Goal: Use online tool/utility: Utilize a website feature to perform a specific function

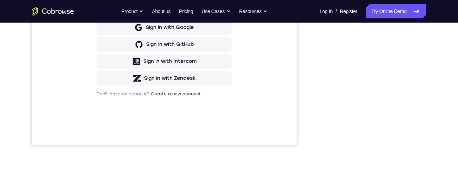
scroll to position [180, 0]
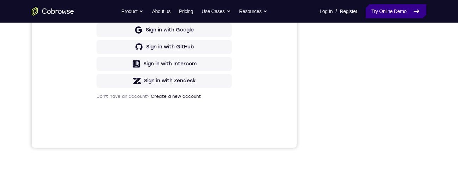
click at [414, 11] on icon at bounding box center [416, 11] width 5 height 3
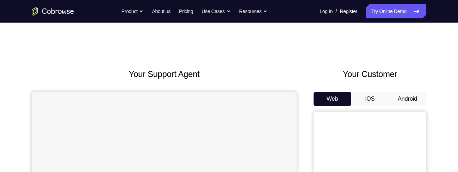
click at [406, 101] on button "Android" at bounding box center [408, 99] width 38 height 14
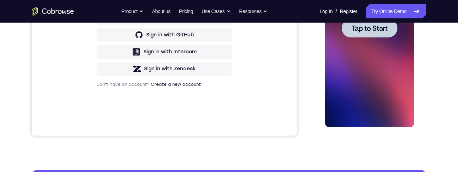
click at [376, 35] on div at bounding box center [370, 28] width 56 height 19
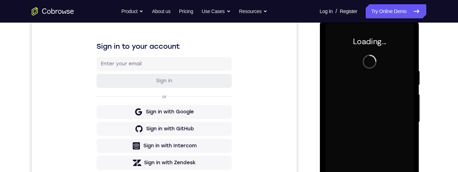
click at [379, 71] on div at bounding box center [369, 121] width 89 height 197
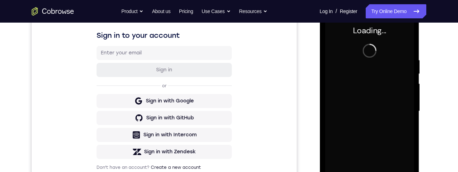
scroll to position [104, 0]
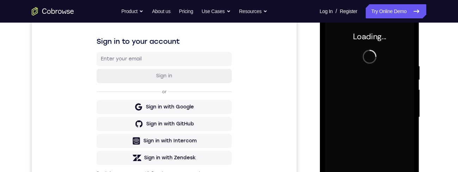
click at [429, 85] on div "Your Support Agent Your Customer Web iOS Android Next Steps We’d be happy to gi…" at bounding box center [229, 151] width 451 height 465
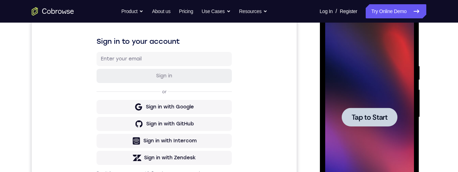
click at [379, 124] on div at bounding box center [370, 116] width 56 height 19
click at [378, 100] on div at bounding box center [369, 116] width 89 height 197
click at [381, 115] on span "Tap to Start" at bounding box center [369, 116] width 36 height 7
click at [378, 118] on span "Tap to Start" at bounding box center [369, 116] width 36 height 7
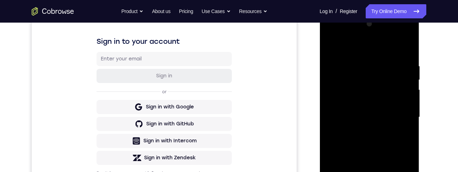
scroll to position [151, 0]
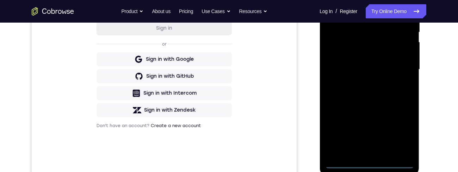
click at [371, 162] on div at bounding box center [369, 69] width 89 height 197
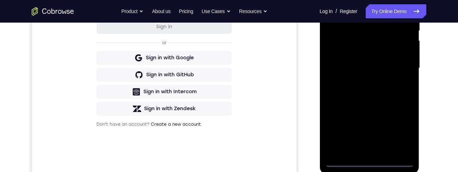
click at [403, 133] on div at bounding box center [369, 67] width 89 height 197
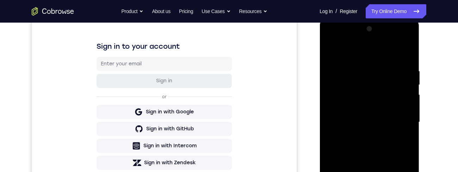
scroll to position [94, 0]
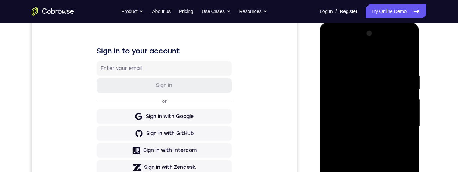
click at [372, 55] on div at bounding box center [369, 126] width 89 height 197
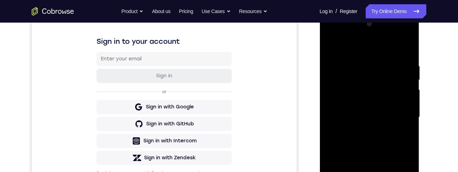
click at [399, 119] on div at bounding box center [369, 116] width 89 height 197
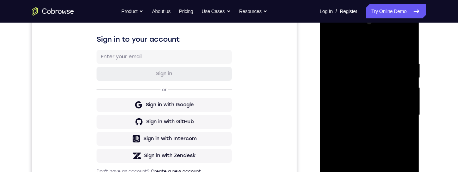
scroll to position [127, 0]
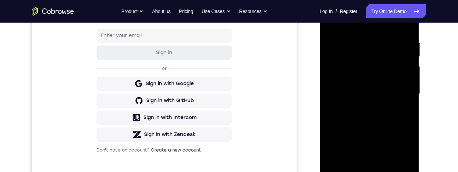
click at [361, 107] on div at bounding box center [369, 93] width 89 height 197
click at [382, 90] on div at bounding box center [369, 93] width 89 height 197
click at [380, 82] on div at bounding box center [369, 93] width 89 height 197
click at [393, 96] on div at bounding box center [369, 93] width 89 height 197
click at [377, 121] on div at bounding box center [369, 93] width 89 height 197
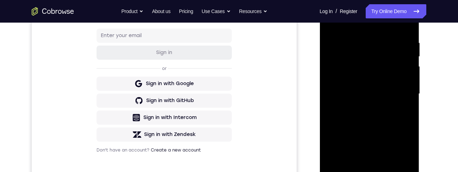
click at [382, 117] on div at bounding box center [369, 93] width 89 height 197
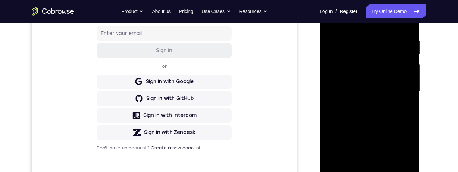
click at [451, 27] on div "Your Support Agent Your Customer Web iOS Android Next Steps We’d be happy to gi…" at bounding box center [229, 126] width 451 height 465
click at [387, 107] on div at bounding box center [369, 91] width 89 height 197
click at [376, 113] on div at bounding box center [369, 91] width 89 height 197
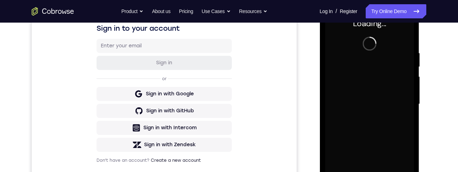
scroll to position [125, 0]
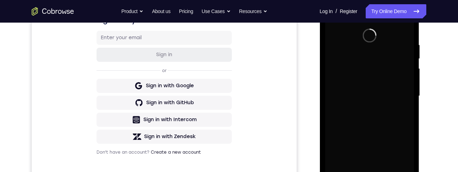
click at [385, 80] on div at bounding box center [369, 95] width 89 height 197
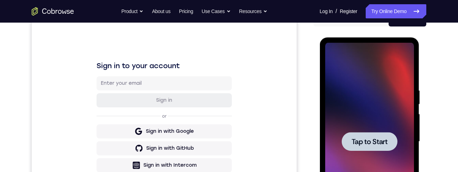
scroll to position [112, 0]
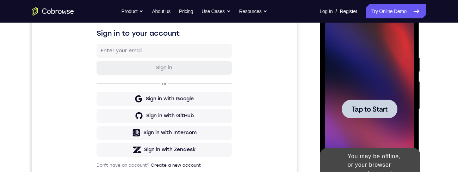
click at [378, 112] on span "Tap to Start" at bounding box center [369, 108] width 36 height 7
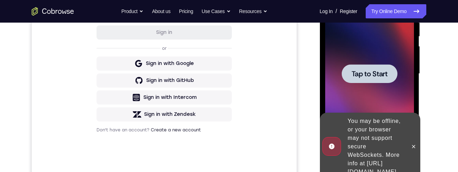
scroll to position [148, 0]
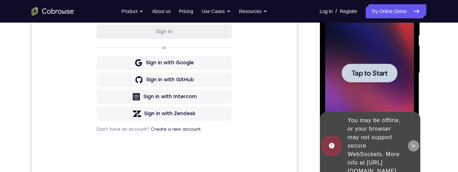
click at [415, 143] on icon at bounding box center [414, 146] width 6 height 6
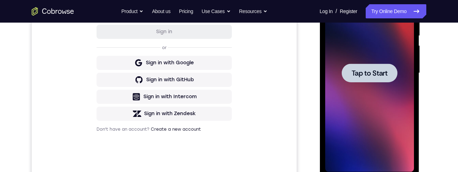
scroll to position [159, 0]
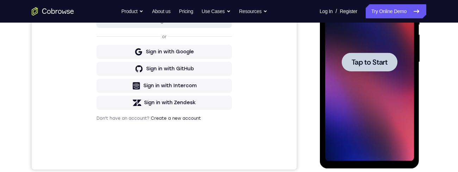
click at [388, 63] on div at bounding box center [370, 62] width 56 height 19
click at [383, 64] on span "Tap to Start" at bounding box center [369, 62] width 36 height 7
click at [386, 68] on div at bounding box center [370, 62] width 56 height 19
click at [377, 65] on span "Tap to Start" at bounding box center [369, 62] width 36 height 7
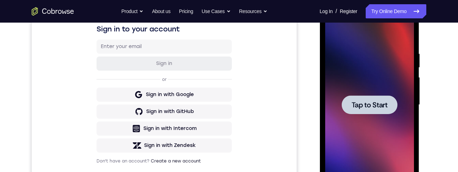
click at [388, 103] on div at bounding box center [370, 104] width 56 height 19
click at [386, 107] on span "Tap to Start" at bounding box center [369, 104] width 36 height 7
click at [388, 108] on div at bounding box center [370, 104] width 56 height 19
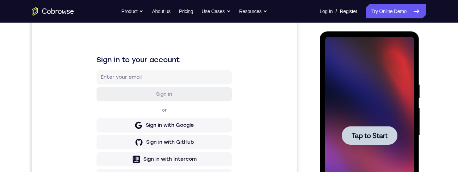
click at [380, 138] on span "Tap to Start" at bounding box center [369, 135] width 36 height 7
click at [385, 139] on span "Tap to Start" at bounding box center [369, 135] width 36 height 7
click at [380, 135] on span "Tap to Start" at bounding box center [369, 135] width 36 height 7
click at [382, 135] on span "Tap to Start" at bounding box center [369, 135] width 36 height 7
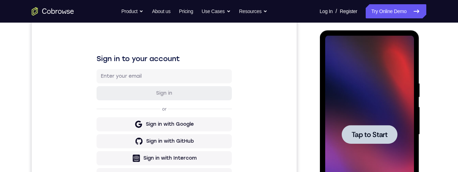
scroll to position [89, 0]
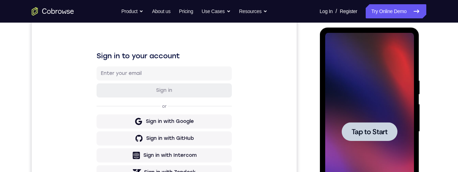
click at [380, 139] on div at bounding box center [370, 131] width 56 height 19
click at [380, 134] on span "Tap to Start" at bounding box center [369, 131] width 36 height 7
click at [380, 131] on span "Tap to Start" at bounding box center [369, 131] width 36 height 7
click at [382, 130] on span "Tap to Start" at bounding box center [369, 131] width 36 height 7
click at [381, 129] on span "Tap to Start" at bounding box center [369, 131] width 36 height 7
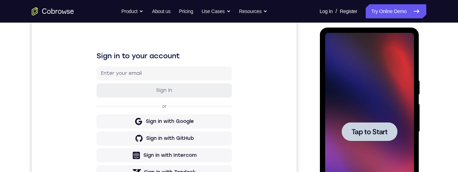
click at [381, 128] on span "Tap to Start" at bounding box center [369, 131] width 36 height 7
click at [380, 123] on div at bounding box center [370, 131] width 56 height 19
click at [380, 139] on div at bounding box center [370, 131] width 56 height 19
click at [387, 134] on span "Tap to Start" at bounding box center [369, 131] width 36 height 7
click at [388, 129] on div at bounding box center [370, 131] width 56 height 19
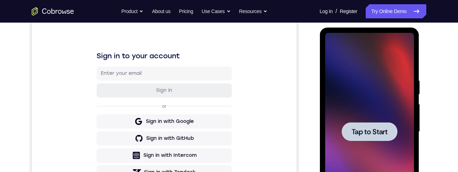
click at [381, 129] on span "Tap to Start" at bounding box center [369, 131] width 36 height 7
click at [387, 129] on span "Tap to Start" at bounding box center [369, 131] width 36 height 7
click at [390, 127] on div at bounding box center [370, 131] width 56 height 19
click at [374, 139] on div at bounding box center [370, 131] width 56 height 19
click at [374, 135] on span "Tap to Start" at bounding box center [369, 131] width 36 height 7
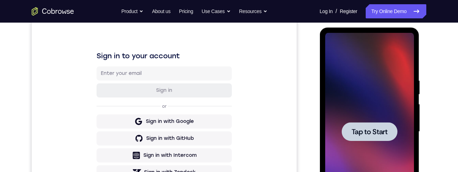
scroll to position [122, 0]
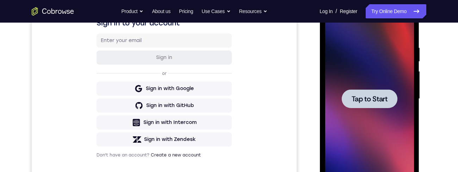
click at [379, 108] on div at bounding box center [369, 98] width 89 height 197
click at [379, 100] on span "Tap to Start" at bounding box center [369, 98] width 36 height 7
click at [379, 97] on span "Tap to Start" at bounding box center [369, 98] width 36 height 7
click at [380, 96] on span "Tap to Start" at bounding box center [369, 98] width 36 height 7
click at [377, 95] on span "Tap to Start" at bounding box center [369, 98] width 36 height 7
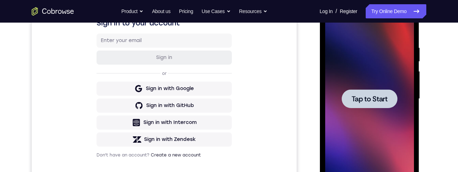
click at [371, 91] on div at bounding box center [370, 98] width 56 height 19
click at [375, 91] on div at bounding box center [370, 98] width 56 height 19
click at [376, 91] on div at bounding box center [370, 98] width 56 height 19
click at [374, 90] on div at bounding box center [370, 98] width 56 height 19
click at [375, 90] on div at bounding box center [370, 98] width 56 height 19
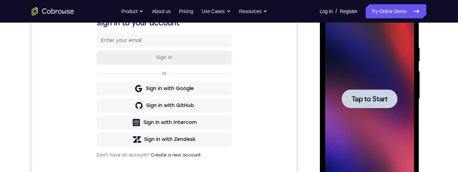
click at [373, 85] on div at bounding box center [369, 98] width 89 height 197
click at [386, 96] on span "Tap to Start" at bounding box center [369, 98] width 36 height 7
click at [380, 91] on div at bounding box center [370, 98] width 56 height 19
click at [377, 100] on span "Tap to Start" at bounding box center [369, 98] width 36 height 7
click at [381, 97] on span "Tap to Start" at bounding box center [369, 98] width 36 height 7
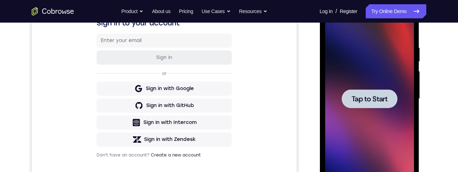
click at [385, 97] on span "Tap to Start" at bounding box center [369, 98] width 36 height 7
click at [368, 121] on div at bounding box center [369, 98] width 89 height 197
click at [377, 106] on div at bounding box center [370, 98] width 56 height 19
click at [388, 84] on div at bounding box center [369, 98] width 89 height 197
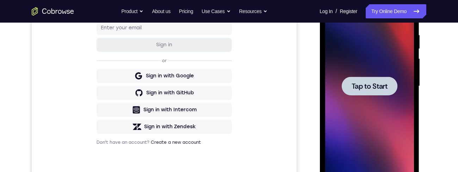
click at [385, 92] on div at bounding box center [370, 85] width 56 height 19
click at [394, 81] on div at bounding box center [370, 85] width 56 height 19
click at [396, 82] on div at bounding box center [370, 85] width 56 height 19
click at [385, 93] on div at bounding box center [370, 85] width 56 height 19
click at [391, 86] on div at bounding box center [370, 85] width 56 height 19
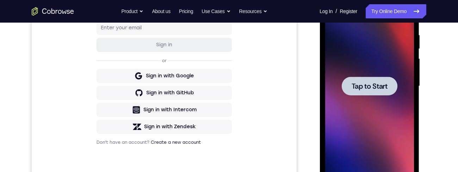
click at [364, 92] on div at bounding box center [370, 85] width 56 height 19
click at [367, 86] on span "Tap to Start" at bounding box center [369, 85] width 36 height 7
click at [374, 90] on span "Tap to Start" at bounding box center [369, 85] width 36 height 7
click at [372, 85] on span "Tap to Start" at bounding box center [369, 86] width 36 height 7
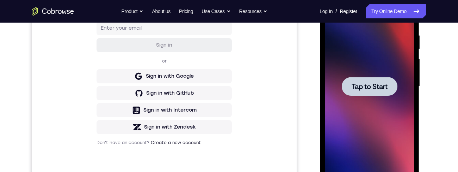
click at [375, 80] on div at bounding box center [370, 86] width 56 height 19
click at [378, 70] on div at bounding box center [369, 86] width 89 height 197
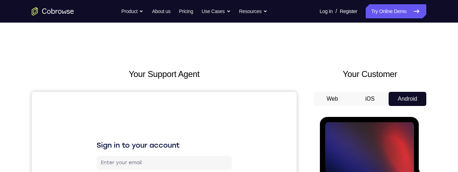
scroll to position [85, 0]
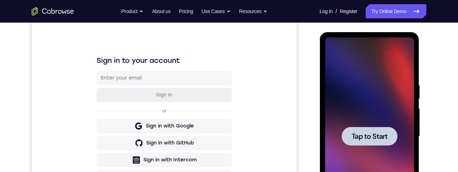
click at [385, 135] on span "Tap to Start" at bounding box center [369, 136] width 36 height 7
click at [385, 134] on div at bounding box center [369, 135] width 89 height 197
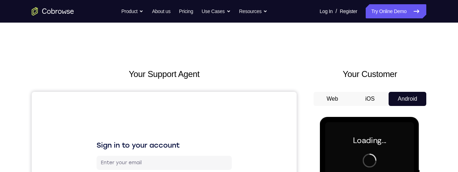
scroll to position [43, 0]
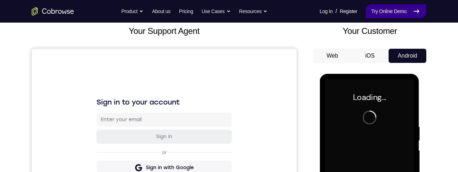
click at [402, 12] on link "Try Online Demo" at bounding box center [396, 11] width 61 height 14
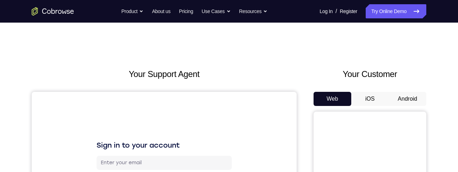
click at [404, 101] on button "Android" at bounding box center [408, 99] width 38 height 14
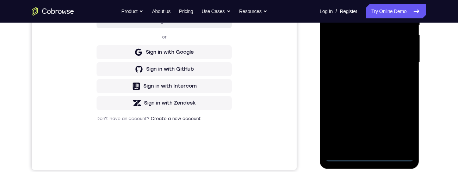
scroll to position [159, 0]
click at [371, 154] on div at bounding box center [369, 61] width 89 height 197
click at [369, 157] on div at bounding box center [369, 61] width 89 height 197
click at [400, 130] on div at bounding box center [369, 61] width 89 height 197
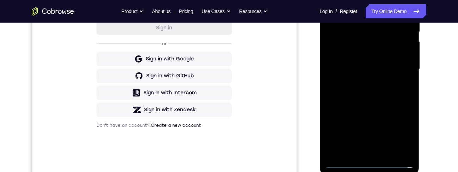
scroll to position [153, 0]
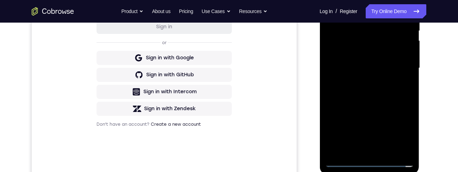
click at [400, 133] on div at bounding box center [369, 67] width 89 height 197
click at [399, 134] on div at bounding box center [369, 67] width 89 height 197
click at [398, 133] on div at bounding box center [369, 67] width 89 height 197
click at [398, 134] on div at bounding box center [369, 67] width 89 height 197
click at [399, 134] on div at bounding box center [369, 67] width 89 height 197
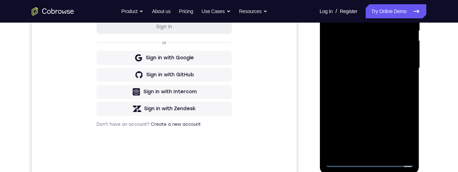
click at [400, 134] on div at bounding box center [369, 67] width 89 height 197
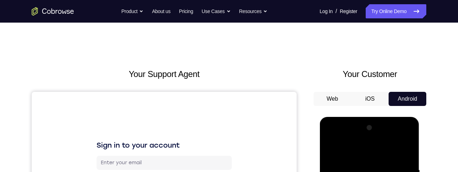
scroll to position [15, 0]
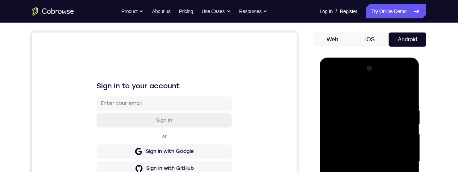
click at [379, 92] on div at bounding box center [369, 161] width 89 height 197
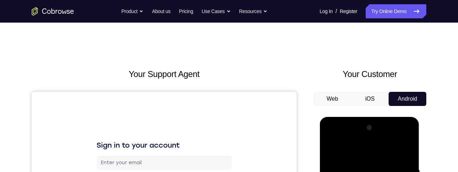
scroll to position [74, 0]
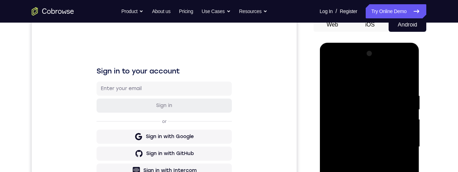
click at [400, 141] on div at bounding box center [369, 146] width 89 height 197
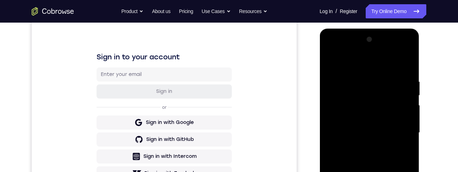
scroll to position [94, 0]
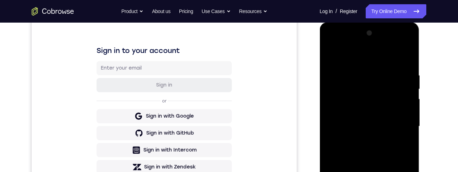
click at [400, 124] on div at bounding box center [369, 125] width 89 height 197
click at [362, 140] on div at bounding box center [369, 125] width 89 height 197
click at [363, 139] on div at bounding box center [369, 125] width 89 height 197
click at [358, 138] on div at bounding box center [369, 125] width 89 height 197
click at [392, 118] on div at bounding box center [369, 125] width 89 height 197
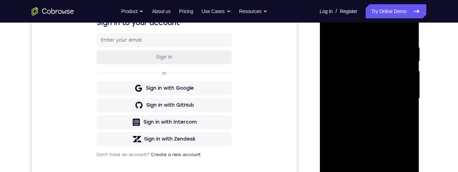
scroll to position [121, 0]
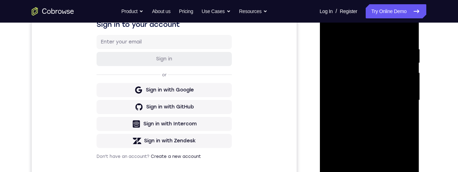
click at [400, 19] on div at bounding box center [369, 99] width 89 height 197
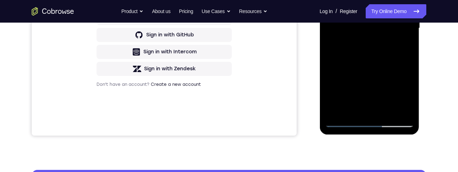
scroll to position [0, 0]
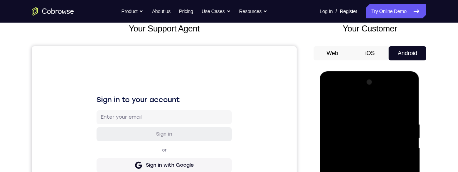
click at [400, 87] on div at bounding box center [369, 174] width 89 height 197
click at [400, 86] on div at bounding box center [369, 174] width 89 height 197
click at [400, 85] on div at bounding box center [369, 174] width 89 height 197
click at [400, 84] on div at bounding box center [369, 174] width 89 height 197
click at [400, 83] on div at bounding box center [369, 174] width 89 height 197
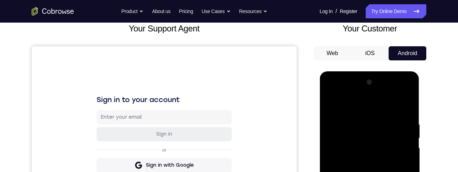
click at [343, 93] on div at bounding box center [369, 174] width 89 height 197
click at [400, 147] on div at bounding box center [369, 174] width 89 height 197
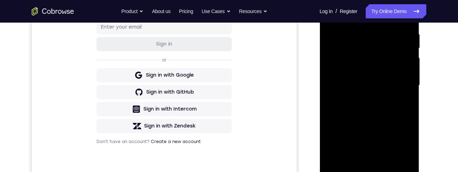
scroll to position [135, 0]
click at [401, 81] on div at bounding box center [369, 85] width 89 height 197
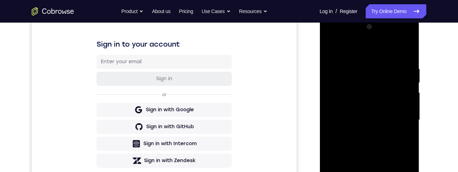
click at [400, 119] on div at bounding box center [369, 119] width 89 height 197
click at [364, 132] on div at bounding box center [369, 119] width 89 height 197
click at [364, 134] on div at bounding box center [369, 119] width 89 height 197
click at [387, 111] on div at bounding box center [369, 119] width 89 height 197
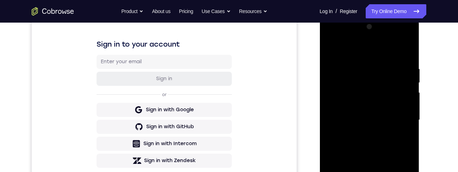
click at [384, 90] on div at bounding box center [369, 119] width 89 height 197
click at [377, 88] on div at bounding box center [369, 119] width 89 height 197
click at [365, 90] on div at bounding box center [369, 119] width 89 height 197
click at [333, 90] on div at bounding box center [369, 119] width 89 height 197
click at [335, 90] on div at bounding box center [369, 119] width 89 height 197
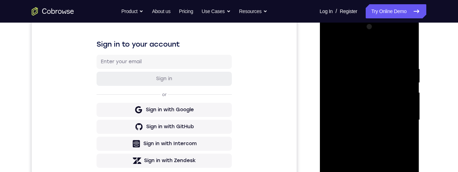
click at [374, 105] on div at bounding box center [369, 119] width 89 height 197
click at [392, 120] on div at bounding box center [369, 119] width 89 height 197
click at [370, 116] on div at bounding box center [369, 119] width 89 height 197
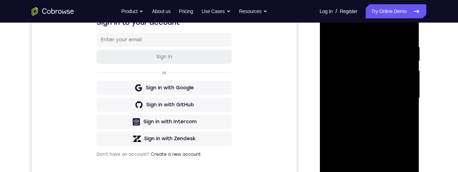
scroll to position [120, 0]
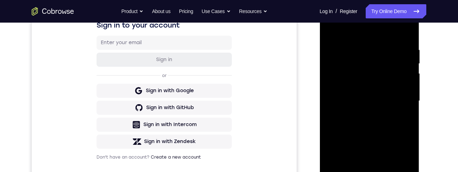
click at [385, 124] on div at bounding box center [369, 100] width 89 height 197
click at [369, 125] on div at bounding box center [369, 100] width 89 height 197
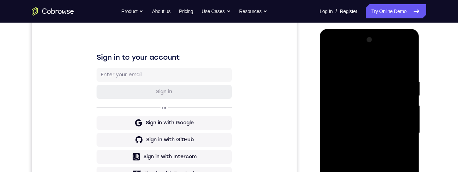
scroll to position [95, 0]
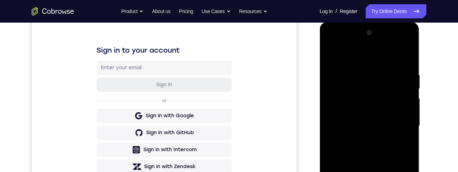
click at [376, 149] on div at bounding box center [369, 125] width 89 height 197
click at [376, 125] on div at bounding box center [369, 125] width 89 height 197
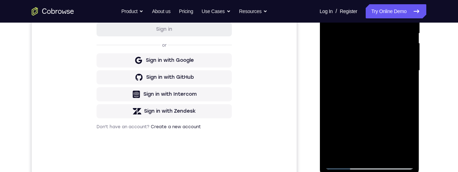
scroll to position [126, 0]
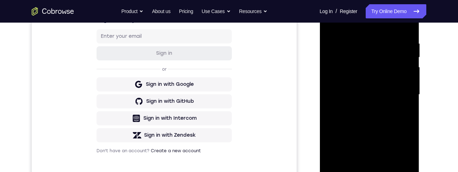
click at [398, 120] on div at bounding box center [369, 94] width 89 height 197
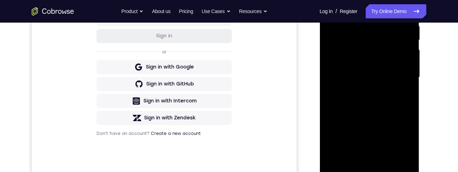
click at [389, 156] on div at bounding box center [369, 77] width 89 height 197
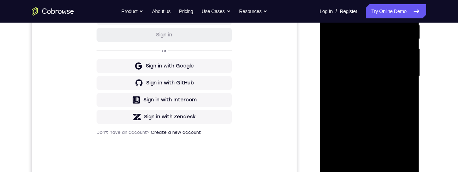
click at [388, 158] on div at bounding box center [369, 75] width 89 height 197
click at [387, 158] on div at bounding box center [369, 75] width 89 height 197
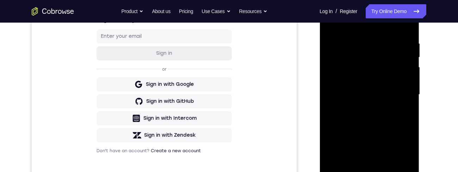
scroll to position [147, 0]
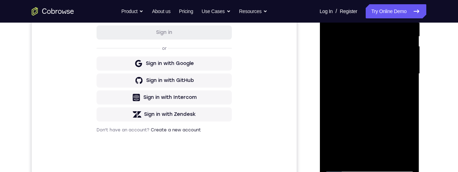
click at [389, 155] on div at bounding box center [369, 73] width 89 height 197
click at [385, 157] on div at bounding box center [369, 73] width 89 height 197
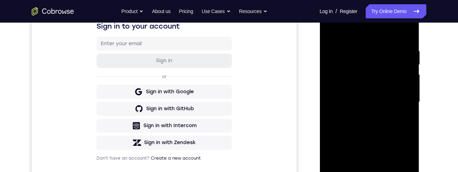
scroll to position [150, 0]
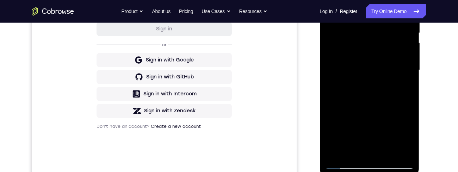
click at [389, 150] on div at bounding box center [369, 69] width 89 height 197
click at [385, 153] on div at bounding box center [369, 69] width 89 height 197
click at [388, 152] on div at bounding box center [369, 69] width 89 height 197
click at [387, 152] on div at bounding box center [369, 69] width 89 height 197
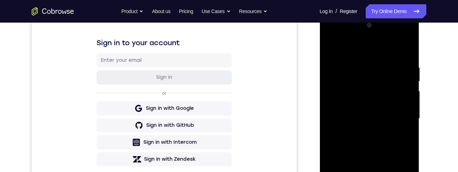
scroll to position [153, 0]
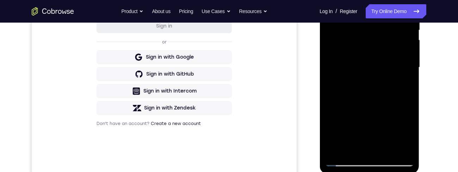
click at [388, 148] on div at bounding box center [369, 67] width 89 height 197
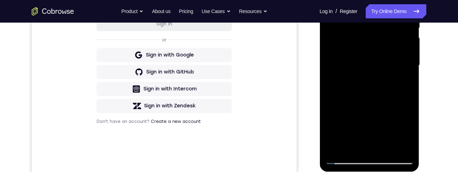
click at [390, 147] on div at bounding box center [369, 65] width 89 height 197
click at [389, 145] on div at bounding box center [369, 65] width 89 height 197
click at [388, 146] on div at bounding box center [369, 65] width 89 height 197
click at [387, 146] on div at bounding box center [369, 65] width 89 height 197
click at [388, 144] on div at bounding box center [369, 65] width 89 height 197
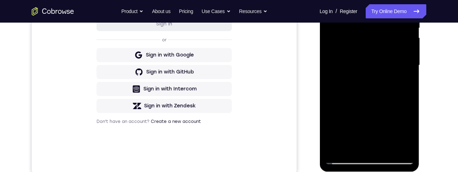
click at [387, 145] on div at bounding box center [369, 65] width 89 height 197
click at [389, 146] on div at bounding box center [369, 65] width 89 height 197
click at [391, 146] on div at bounding box center [369, 65] width 89 height 197
click at [392, 145] on div at bounding box center [369, 65] width 89 height 197
click at [386, 147] on div at bounding box center [369, 65] width 89 height 197
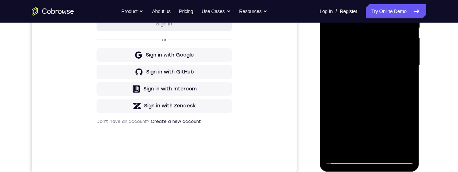
click at [387, 147] on div at bounding box center [369, 65] width 89 height 197
click at [387, 148] on div at bounding box center [369, 65] width 89 height 197
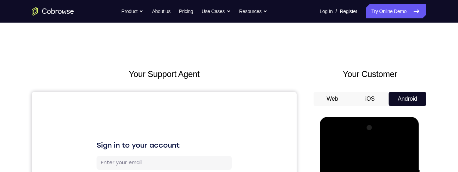
scroll to position [67, 0]
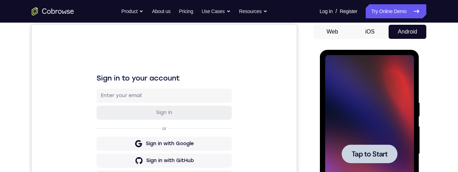
click at [376, 153] on span "Tap to Start" at bounding box center [369, 153] width 36 height 7
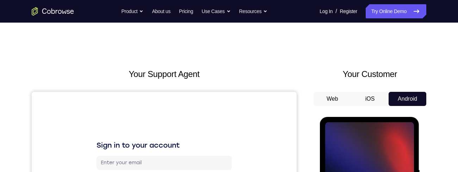
scroll to position [83, 0]
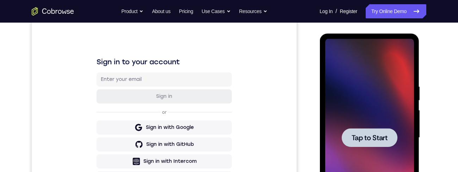
click at [379, 135] on span "Tap to Start" at bounding box center [369, 137] width 36 height 7
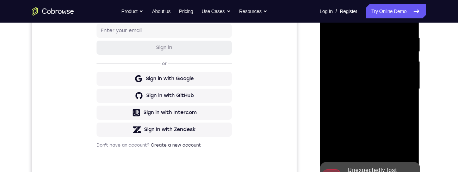
scroll to position [163, 0]
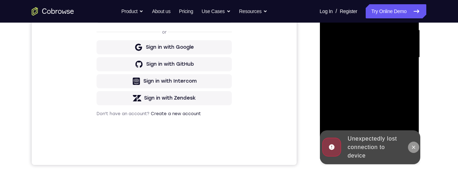
click at [414, 147] on icon at bounding box center [414, 147] width 6 height 6
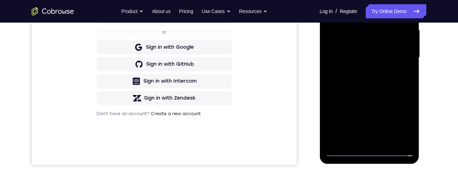
click at [373, 153] on div at bounding box center [369, 57] width 89 height 197
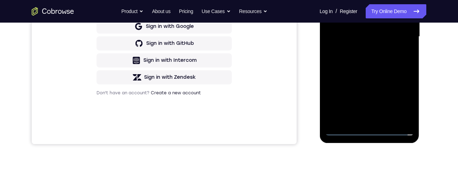
click at [369, 129] on div at bounding box center [369, 36] width 89 height 197
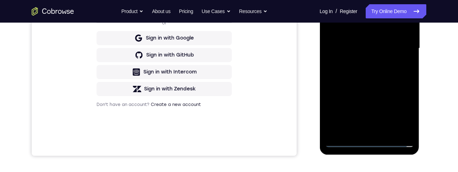
scroll to position [186, 0]
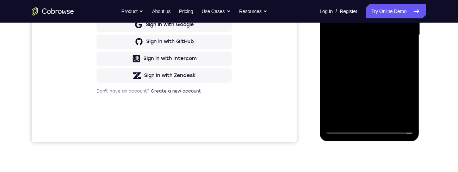
click at [371, 129] on div at bounding box center [369, 34] width 89 height 197
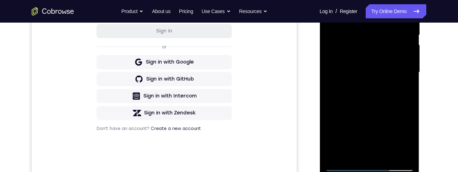
scroll to position [167, 0]
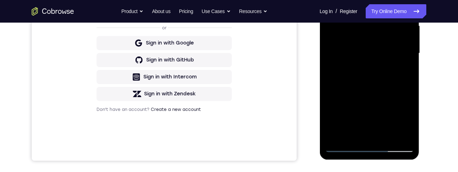
click at [402, 122] on div at bounding box center [369, 53] width 89 height 197
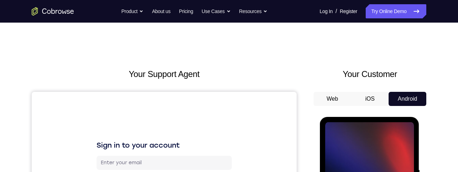
scroll to position [127, 0]
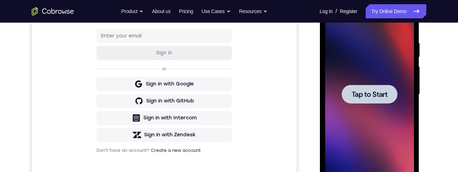
click at [377, 92] on span "Tap to Start" at bounding box center [369, 94] width 36 height 7
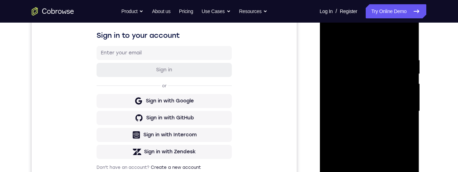
scroll to position [162, 0]
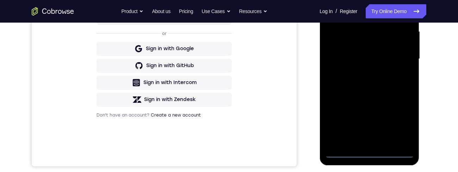
click at [373, 153] on div at bounding box center [369, 58] width 89 height 197
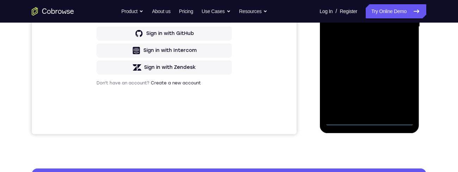
click at [401, 89] on div at bounding box center [369, 26] width 89 height 197
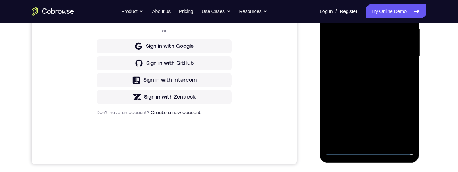
scroll to position [123, 0]
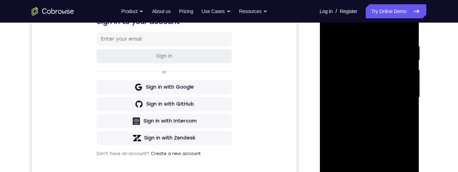
click at [384, 33] on div at bounding box center [369, 97] width 89 height 197
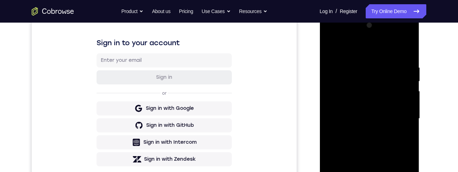
scroll to position [102, 0]
click at [366, 51] on div at bounding box center [369, 118] width 89 height 197
click at [397, 115] on div at bounding box center [369, 118] width 89 height 197
click at [398, 119] on div at bounding box center [369, 118] width 89 height 197
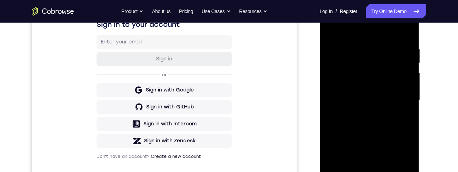
scroll to position [123, 0]
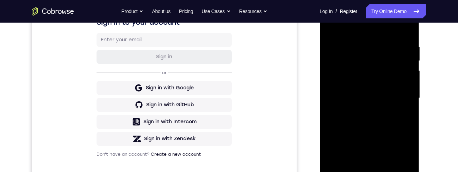
click at [362, 111] on div at bounding box center [369, 97] width 89 height 197
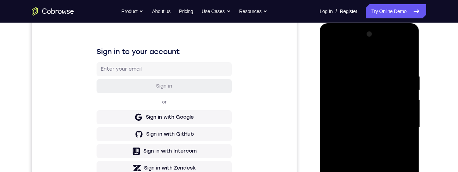
scroll to position [94, 0]
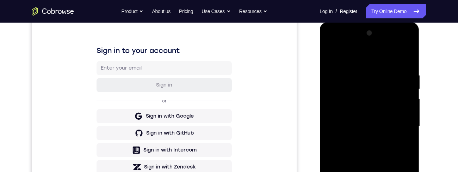
click at [362, 142] on div at bounding box center [369, 125] width 89 height 197
click at [364, 142] on div at bounding box center [369, 125] width 89 height 197
click at [379, 119] on div at bounding box center [369, 125] width 89 height 197
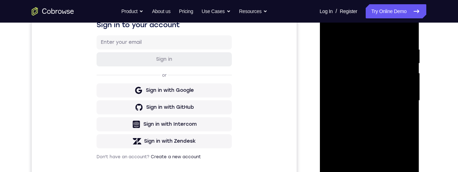
click at [378, 85] on div at bounding box center [369, 100] width 89 height 197
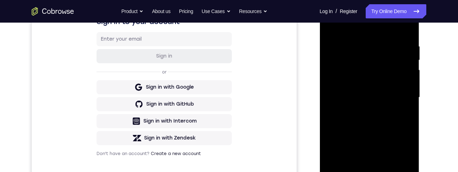
click at [391, 68] on div at bounding box center [369, 97] width 89 height 197
click at [387, 65] on div at bounding box center [369, 97] width 89 height 197
click at [368, 67] on div at bounding box center [369, 97] width 89 height 197
click at [370, 70] on div at bounding box center [369, 97] width 89 height 197
click at [386, 66] on div at bounding box center [369, 97] width 89 height 197
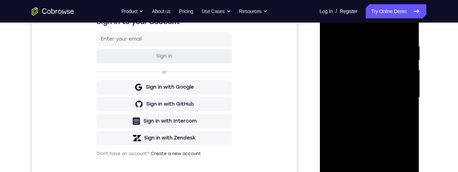
click at [390, 67] on div at bounding box center [369, 97] width 89 height 197
click at [397, 61] on div at bounding box center [369, 97] width 89 height 197
click at [399, 66] on div at bounding box center [369, 97] width 89 height 197
click at [399, 70] on div at bounding box center [369, 97] width 89 height 197
click at [404, 68] on div at bounding box center [369, 97] width 89 height 197
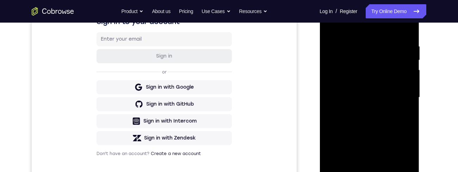
click at [380, 66] on div at bounding box center [369, 97] width 89 height 197
click at [389, 74] on div at bounding box center [369, 97] width 89 height 197
click at [391, 67] on div at bounding box center [369, 97] width 89 height 197
click at [396, 63] on div at bounding box center [369, 97] width 89 height 197
click at [380, 102] on div at bounding box center [369, 97] width 89 height 197
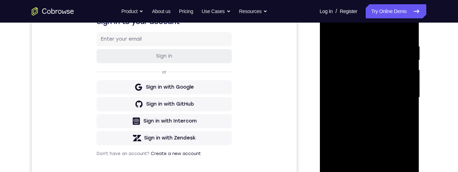
click at [376, 96] on div at bounding box center [369, 97] width 89 height 197
click at [380, 97] on div at bounding box center [369, 97] width 89 height 197
click at [371, 98] on div at bounding box center [369, 97] width 89 height 197
click at [375, 96] on div at bounding box center [369, 97] width 89 height 197
click at [377, 98] on div at bounding box center [369, 97] width 89 height 197
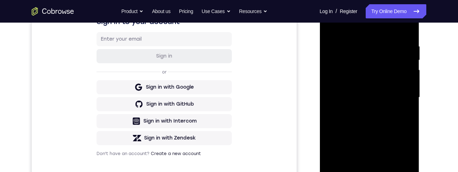
click at [375, 97] on div at bounding box center [369, 97] width 89 height 197
click at [374, 96] on div at bounding box center [369, 97] width 89 height 197
click at [375, 95] on div at bounding box center [369, 97] width 89 height 197
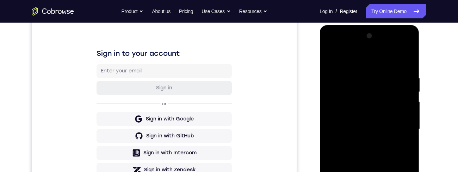
scroll to position [125, 0]
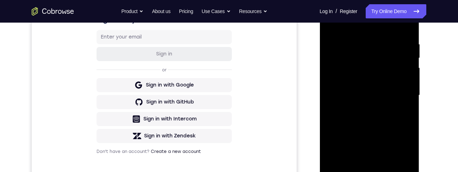
click at [386, 171] on div at bounding box center [369, 94] width 89 height 197
click at [364, 125] on div at bounding box center [369, 94] width 89 height 197
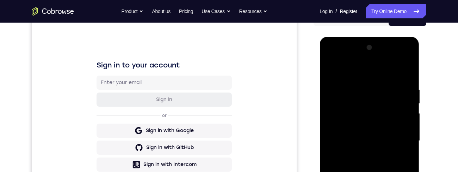
scroll to position [91, 0]
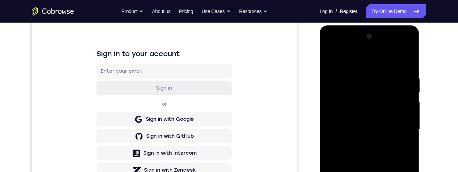
click at [407, 69] on div at bounding box center [369, 129] width 89 height 197
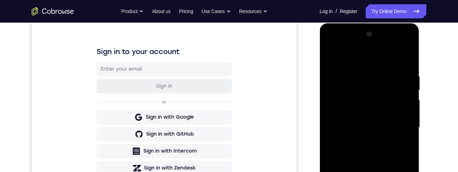
click at [407, 67] on div at bounding box center [369, 127] width 89 height 197
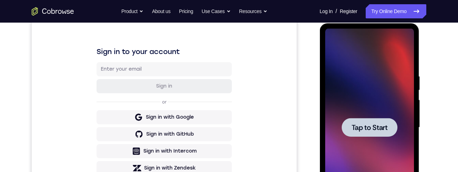
click at [371, 129] on span "Tap to Start" at bounding box center [369, 127] width 36 height 7
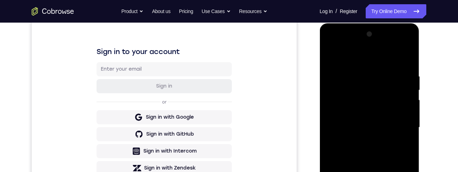
scroll to position [145, 0]
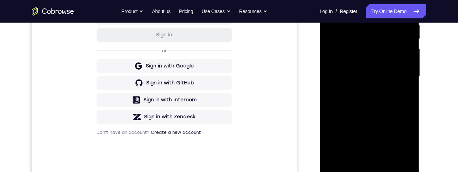
click at [451, 60] on div "Your Support Agent Your Customer Web iOS Android Next Steps We’d be happy to gi…" at bounding box center [229, 110] width 451 height 465
click at [370, 169] on div at bounding box center [369, 75] width 89 height 197
click at [400, 142] on div at bounding box center [369, 75] width 89 height 197
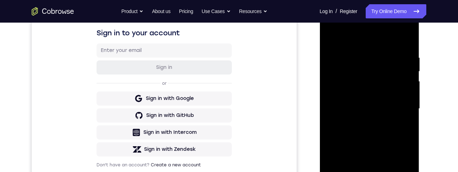
click at [356, 36] on div at bounding box center [369, 108] width 89 height 197
click at [398, 104] on div at bounding box center [369, 108] width 89 height 197
click at [364, 123] on div at bounding box center [369, 108] width 89 height 197
click at [368, 103] on div at bounding box center [369, 108] width 89 height 197
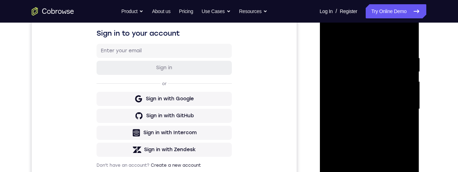
click at [346, 95] on div at bounding box center [369, 108] width 89 height 197
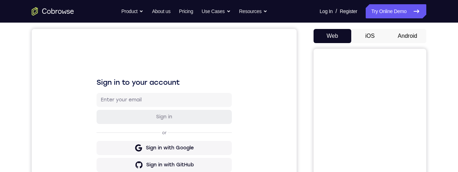
click at [416, 37] on button "Android" at bounding box center [408, 36] width 38 height 14
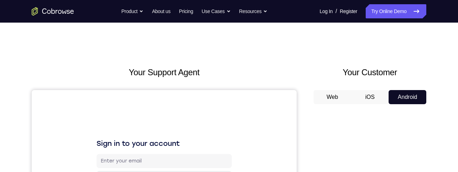
scroll to position [73, 0]
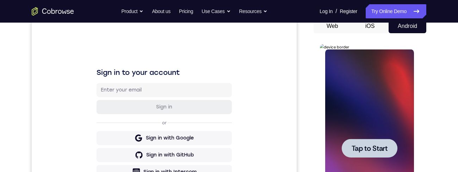
click at [380, 152] on span "Tap to Start" at bounding box center [369, 148] width 36 height 7
click at [385, 146] on div at bounding box center [369, 147] width 89 height 197
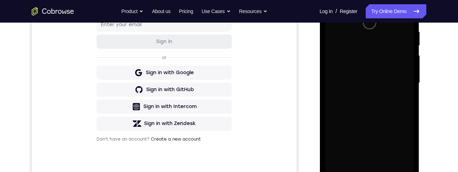
scroll to position [159, 0]
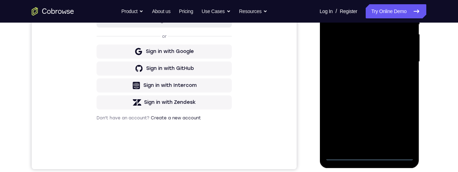
click at [369, 155] on div at bounding box center [369, 61] width 89 height 197
click at [400, 126] on div at bounding box center [369, 61] width 89 height 197
click at [400, 127] on div at bounding box center [369, 61] width 89 height 197
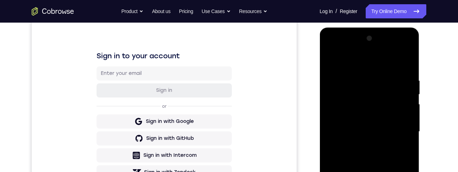
scroll to position [132, 0]
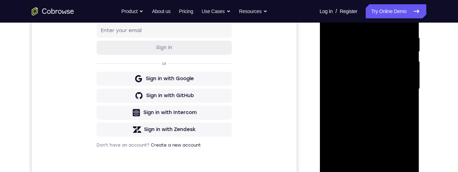
click at [398, 154] on div at bounding box center [369, 88] width 89 height 197
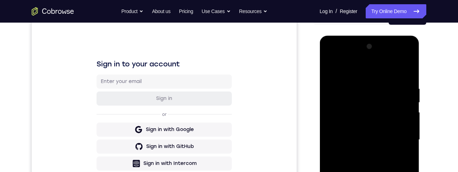
scroll to position [78, 0]
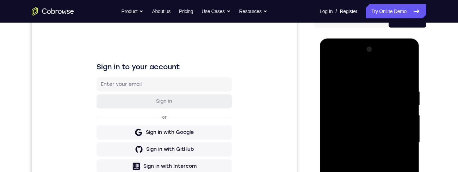
click at [380, 73] on div at bounding box center [369, 142] width 89 height 197
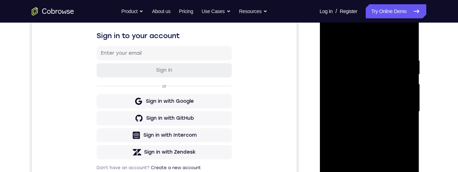
scroll to position [111, 0]
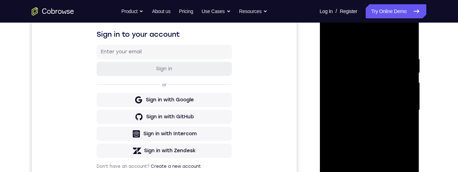
click at [399, 108] on div at bounding box center [369, 109] width 89 height 197
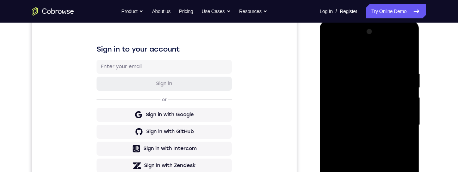
scroll to position [86, 0]
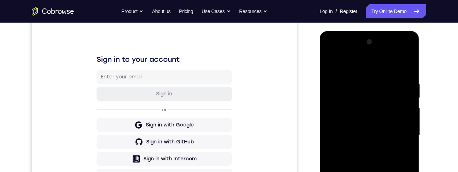
click at [399, 136] on div at bounding box center [369, 134] width 89 height 197
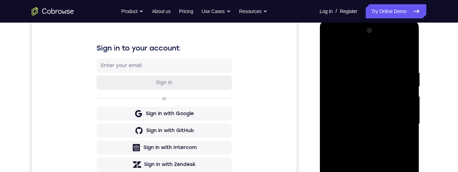
scroll to position [97, 0]
click at [363, 137] on div at bounding box center [369, 123] width 89 height 197
click at [364, 136] on div at bounding box center [369, 123] width 89 height 197
click at [391, 117] on div at bounding box center [369, 123] width 89 height 197
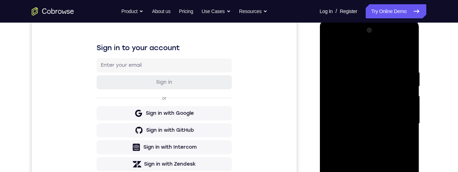
click at [398, 43] on div at bounding box center [369, 123] width 89 height 197
click at [399, 40] on div at bounding box center [369, 123] width 89 height 197
click at [399, 41] on div at bounding box center [369, 123] width 89 height 197
click at [399, 39] on div at bounding box center [369, 123] width 89 height 197
click at [400, 41] on div at bounding box center [369, 123] width 89 height 197
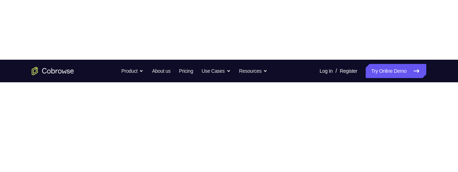
scroll to position [69, 0]
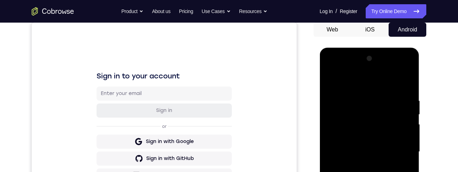
click at [343, 69] on div at bounding box center [369, 151] width 89 height 197
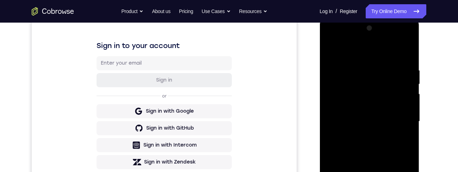
scroll to position [65, 0]
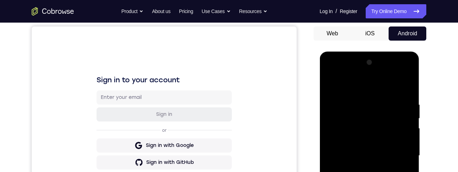
click at [345, 74] on div at bounding box center [369, 155] width 89 height 197
click at [394, 156] on div at bounding box center [369, 155] width 89 height 197
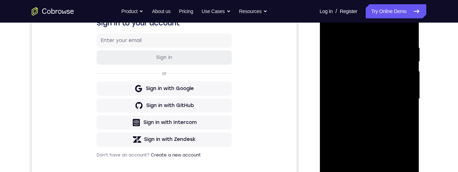
scroll to position [123, 0]
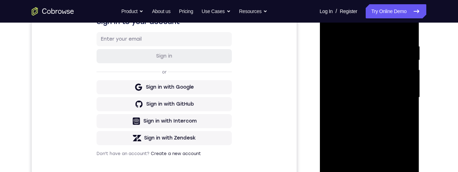
click at [362, 112] on div at bounding box center [369, 97] width 89 height 197
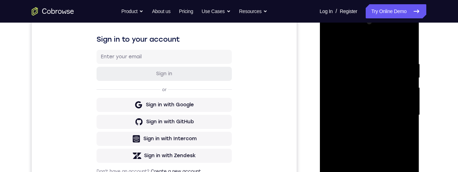
scroll to position [102, 0]
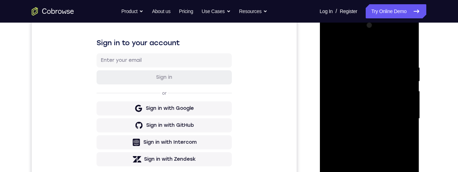
click at [380, 111] on div at bounding box center [369, 118] width 89 height 197
click at [369, 102] on div at bounding box center [369, 118] width 89 height 197
click at [365, 101] on div at bounding box center [369, 118] width 89 height 197
click at [405, 105] on div at bounding box center [369, 118] width 89 height 197
click at [365, 118] on div at bounding box center [369, 118] width 89 height 197
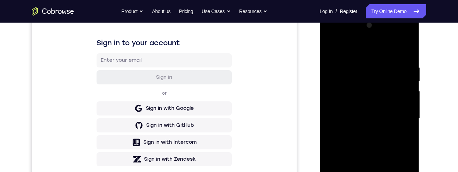
click at [376, 117] on div at bounding box center [369, 118] width 89 height 197
click at [375, 143] on div at bounding box center [369, 118] width 89 height 197
click at [371, 137] on div at bounding box center [369, 118] width 89 height 197
click at [372, 138] on div at bounding box center [369, 118] width 89 height 197
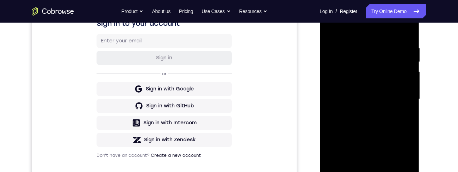
scroll to position [128, 0]
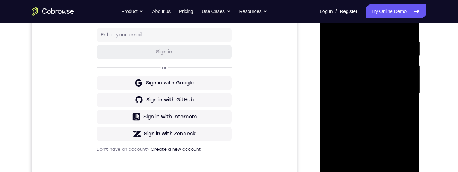
click at [379, 94] on div at bounding box center [369, 92] width 89 height 197
click at [377, 94] on div at bounding box center [369, 92] width 89 height 197
click at [371, 92] on div at bounding box center [369, 92] width 89 height 197
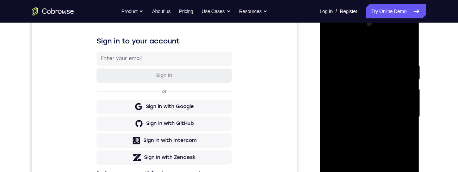
scroll to position [103, 0]
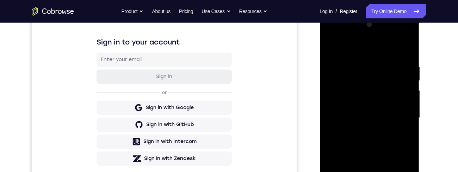
click at [390, 145] on div at bounding box center [369, 117] width 89 height 197
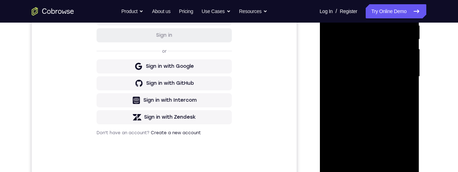
click at [371, 103] on div at bounding box center [369, 76] width 89 height 197
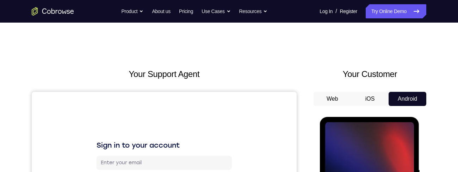
scroll to position [78, 0]
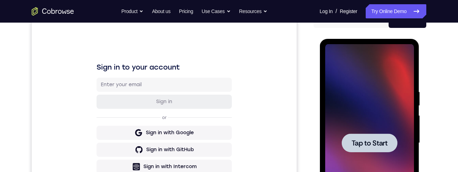
click at [380, 145] on span "Tap to Start" at bounding box center [369, 142] width 36 height 7
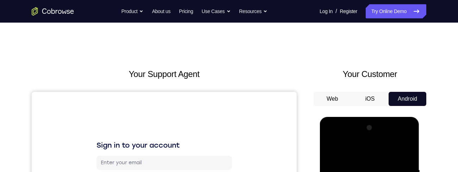
scroll to position [184, 0]
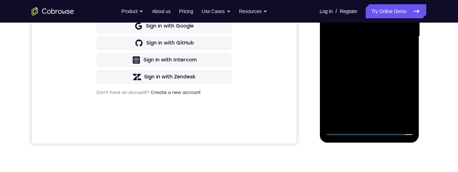
click at [368, 131] on div at bounding box center [369, 36] width 89 height 197
click at [371, 130] on div at bounding box center [369, 36] width 89 height 197
click at [371, 131] on div at bounding box center [369, 36] width 89 height 197
click at [373, 131] on div at bounding box center [369, 36] width 89 height 197
click at [403, 100] on div at bounding box center [369, 36] width 89 height 197
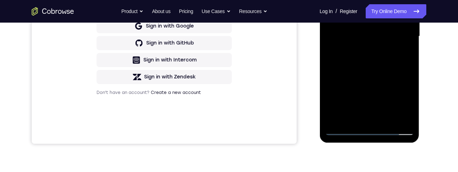
click at [400, 99] on div at bounding box center [369, 36] width 89 height 197
click at [400, 104] on div at bounding box center [369, 36] width 89 height 197
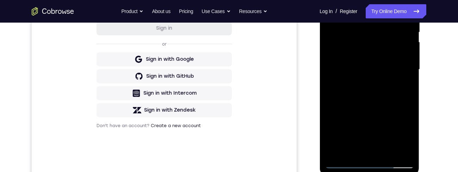
scroll to position [0, 0]
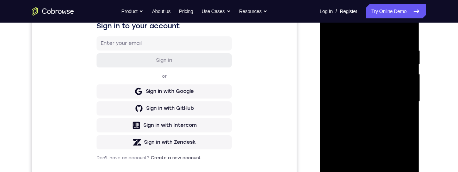
scroll to position [125, 0]
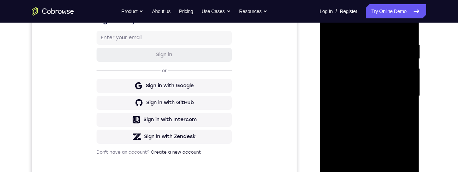
click at [397, 96] on div at bounding box center [369, 95] width 89 height 197
click at [361, 111] on div at bounding box center [369, 95] width 89 height 197
